Goal: Information Seeking & Learning: Find specific fact

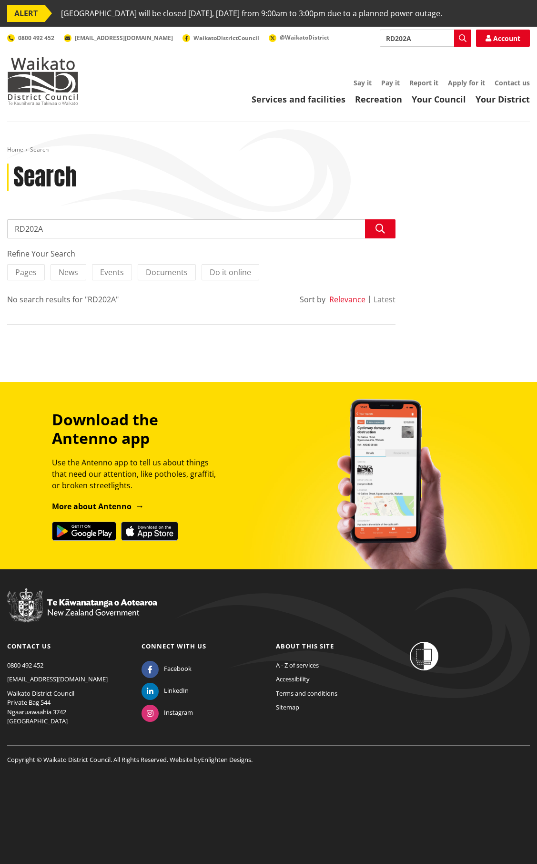
drag, startPoint x: 431, startPoint y: 35, endPoint x: 426, endPoint y: 38, distance: 5.8
click at [426, 38] on input "RD202A" at bounding box center [426, 38] width 92 height 17
drag, startPoint x: 426, startPoint y: 38, endPoint x: 372, endPoint y: 34, distance: 53.6
click at [373, 34] on div "Search RD202A Search Account 0800 492 452 info@waidc.govt.nz WaikatoDistrictCou…" at bounding box center [268, 38] width 523 height 17
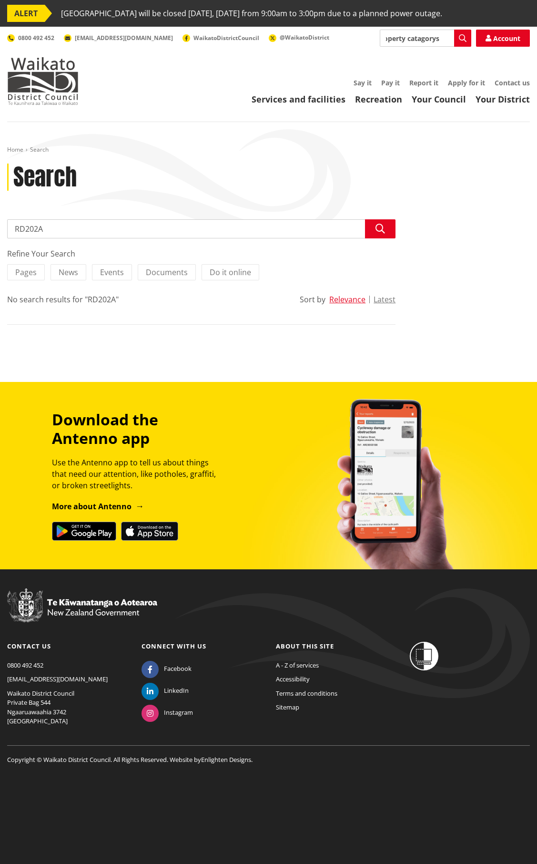
type input "property catagory"
click at [377, 228] on icon "button" at bounding box center [381, 229] width 10 height 10
click at [79, 230] on input "property catagory" at bounding box center [201, 228] width 389 height 19
type input "property catagory RD202A"
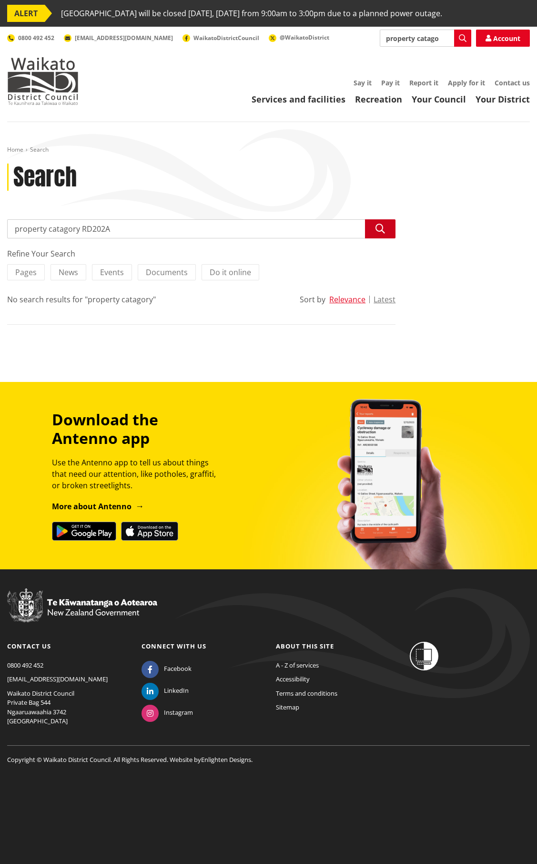
click at [383, 231] on icon "button" at bounding box center [381, 229] width 10 height 10
drag, startPoint x: 110, startPoint y: 228, endPoint x: 14, endPoint y: 225, distance: 95.9
click at [14, 225] on input "property catagory RD202A" at bounding box center [201, 228] width 389 height 19
